Goal: Check status: Check status

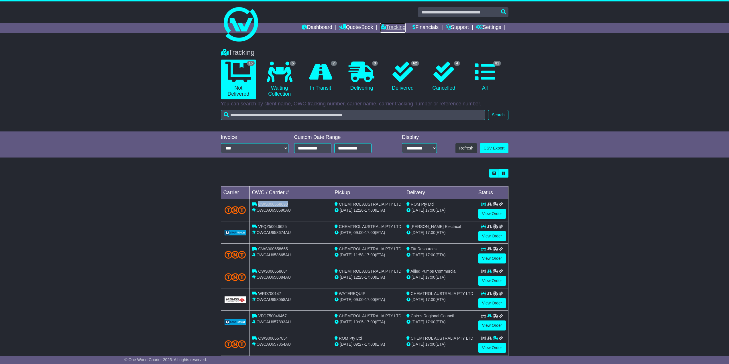
click at [387, 24] on link "Tracking" at bounding box center [392, 28] width 25 height 10
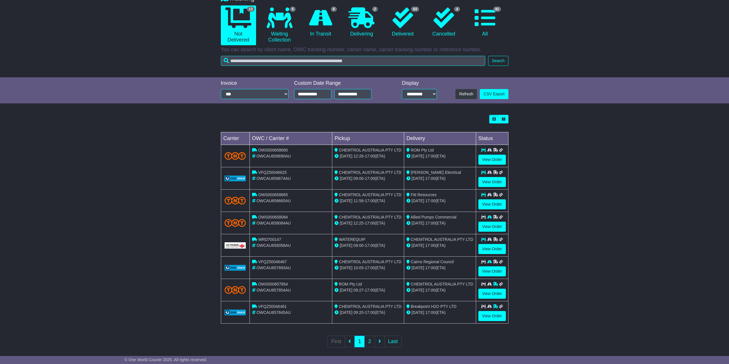
scroll to position [60, 0]
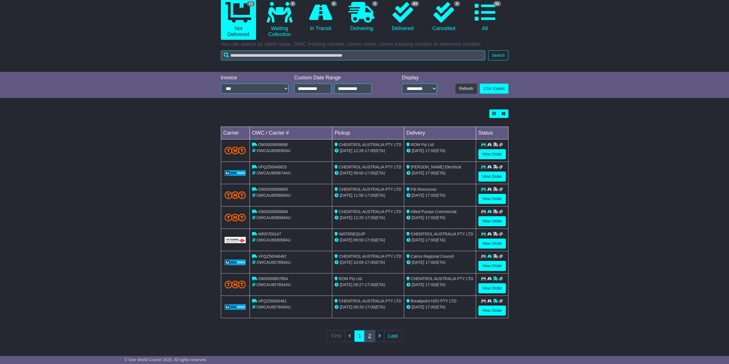
click at [369, 337] on link "2" at bounding box center [369, 336] width 10 height 12
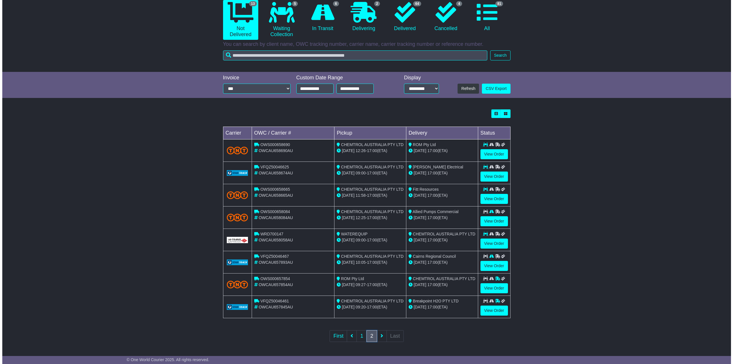
scroll to position [0, 0]
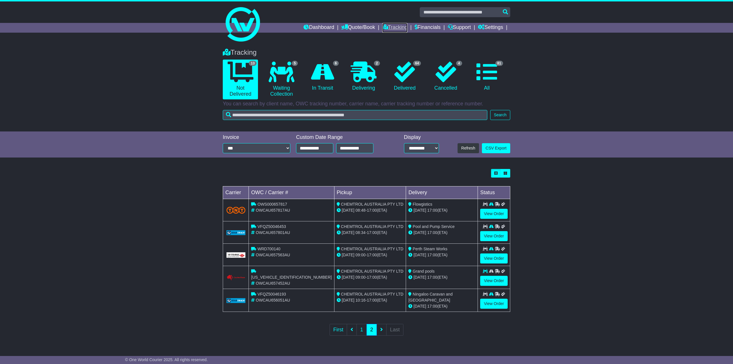
click at [388, 25] on link "Tracking" at bounding box center [394, 28] width 25 height 10
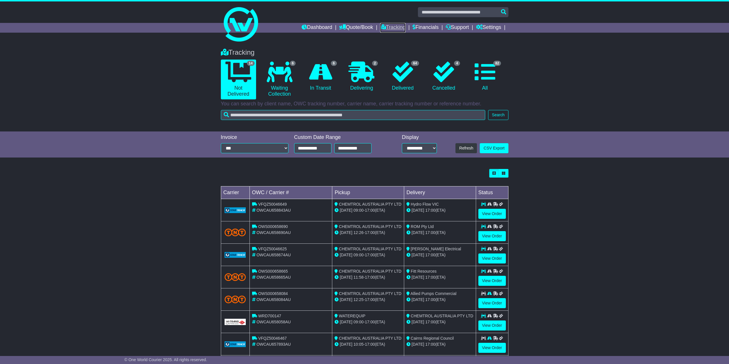
click at [396, 26] on link "Tracking" at bounding box center [392, 28] width 25 height 10
